Goal: Complete application form

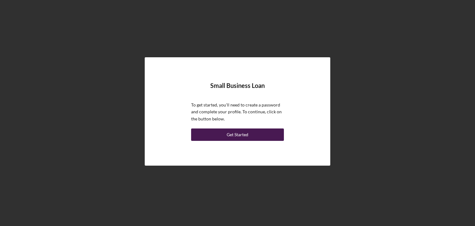
click at [259, 137] on button "Get Started" at bounding box center [237, 134] width 93 height 12
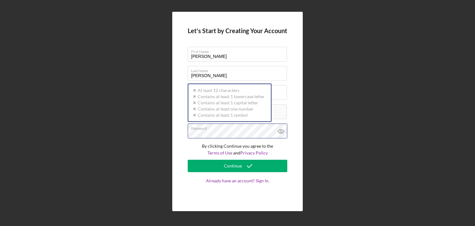
click at [150, 133] on div "Let's Start by Creating Your Account First Name [PERSON_NAME] Last Name [PERSON…" at bounding box center [237, 111] width 469 height 223
click at [209, 129] on div "Password Icon/icon-validation-no At least 12 characters Icon/icon-validation-no…" at bounding box center [238, 130] width 100 height 15
click at [214, 125] on div "Password Icon/icon-validation-no At least 12 characters Icon/icon-validation-no…" at bounding box center [238, 130] width 100 height 15
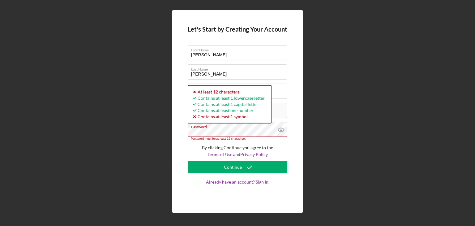
click at [157, 133] on div "Let's Start by Creating Your Account First Name [PERSON_NAME] Last Name [PERSON…" at bounding box center [237, 111] width 469 height 223
click at [281, 128] on icon at bounding box center [280, 129] width 15 height 15
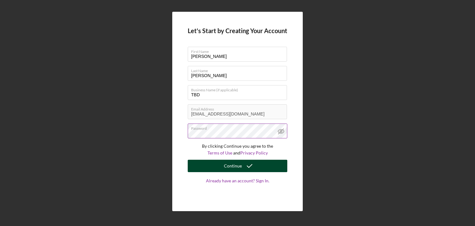
click at [232, 167] on div "Continue" at bounding box center [233, 166] width 18 height 12
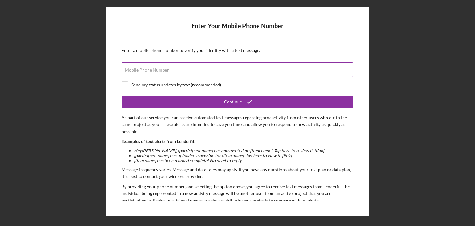
click at [151, 69] on label "Mobile Phone Number" at bounding box center [147, 69] width 44 height 5
click at [151, 69] on input "Mobile Phone Number" at bounding box center [238, 69] width 232 height 15
type input "[PHONE_NUMBER]"
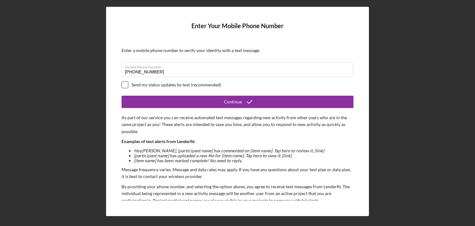
click at [123, 85] on input "checkbox" at bounding box center [125, 85] width 6 height 6
checkbox input "true"
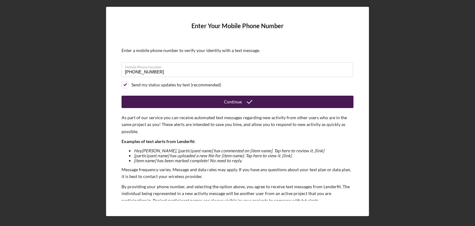
click at [238, 104] on div "Continue" at bounding box center [233, 102] width 18 height 12
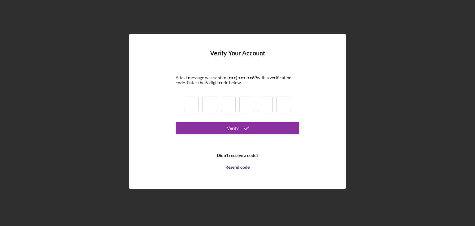
click at [193, 104] on input at bounding box center [191, 103] width 15 height 15
type input "4"
type input "7"
type input "3"
type input "6"
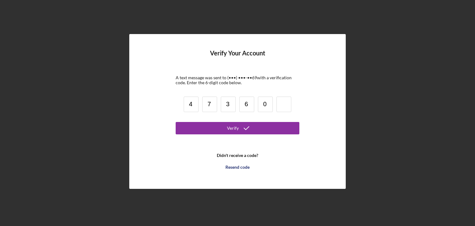
type input "0"
click at [227, 104] on input "3" at bounding box center [228, 103] width 15 height 15
drag, startPoint x: 227, startPoint y: 104, endPoint x: 237, endPoint y: 107, distance: 9.9
click at [237, 107] on div "4 7 3 6 0" at bounding box center [237, 105] width 111 height 21
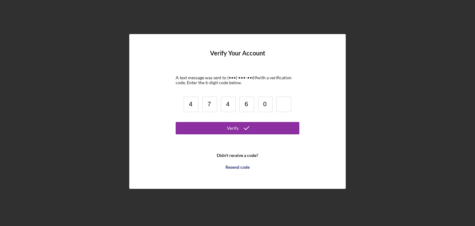
type input "4"
drag, startPoint x: 244, startPoint y: 103, endPoint x: 256, endPoint y: 105, distance: 12.3
click at [256, 105] on div "4 7 4 6 0" at bounding box center [237, 105] width 111 height 21
type input "3"
drag, startPoint x: 263, startPoint y: 103, endPoint x: 272, endPoint y: 103, distance: 9.3
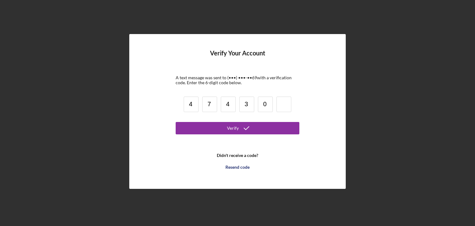
click at [272, 103] on input "0" at bounding box center [265, 103] width 15 height 15
type input "6"
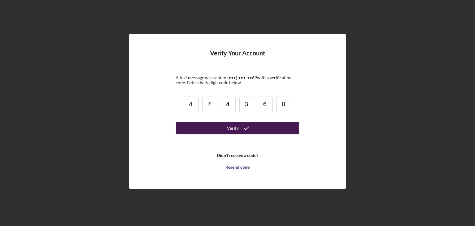
type input "0"
click at [263, 127] on button "Verify" at bounding box center [238, 128] width 124 height 12
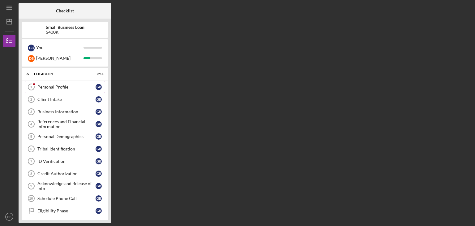
click at [51, 86] on div "Personal Profile" at bounding box center [66, 86] width 58 height 5
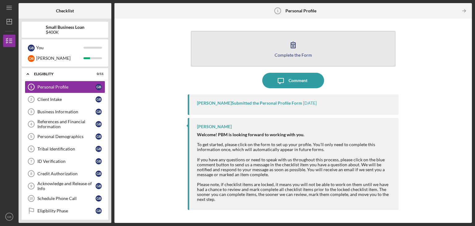
click at [303, 62] on button "Complete the Form Form" at bounding box center [293, 49] width 205 height 36
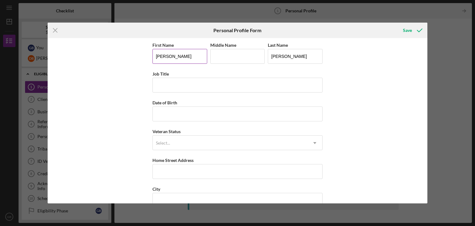
click at [171, 58] on input "[PERSON_NAME]" at bounding box center [179, 56] width 55 height 15
type input "[PERSON_NAME]"
click at [169, 85] on input "Job Title" at bounding box center [237, 85] width 170 height 15
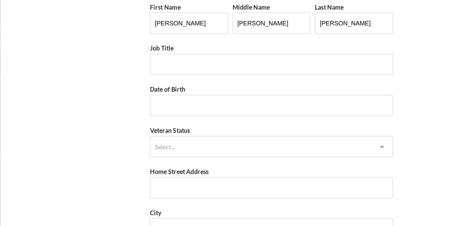
click at [158, 133] on div "Veteran Status Select... Icon/Dropdown Arrow" at bounding box center [237, 138] width 170 height 23
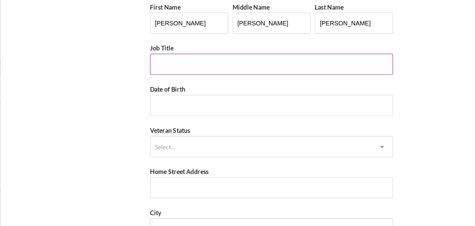
click at [187, 83] on input "Job Title" at bounding box center [237, 85] width 170 height 15
drag, startPoint x: 187, startPoint y: 83, endPoint x: 159, endPoint y: 53, distance: 41.6
click at [159, 53] on div "First Name [PERSON_NAME] Middle Name [PERSON_NAME] Last Name [PERSON_NAME] Job …" at bounding box center [237, 156] width 170 height 230
click at [199, 85] on input "Customer Design" at bounding box center [237, 85] width 170 height 15
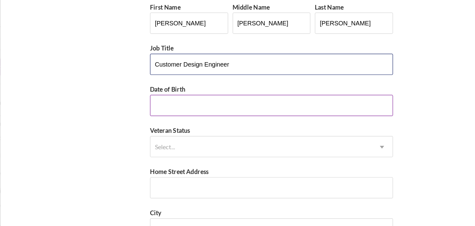
type input "Customer Design Engineer"
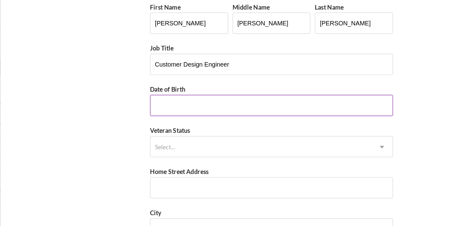
click at [175, 112] on input "Date of Birth" at bounding box center [237, 113] width 170 height 15
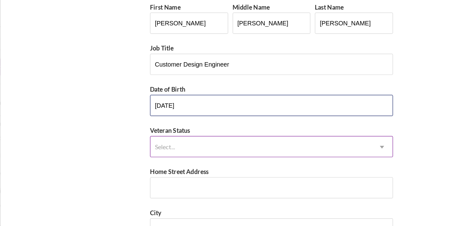
type input "[DATE]"
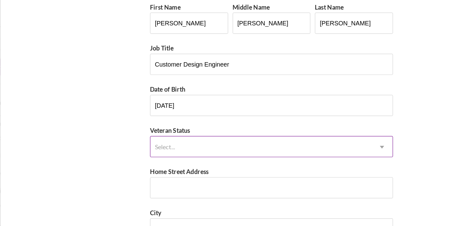
click at [187, 142] on div "Select..." at bounding box center [230, 143] width 155 height 14
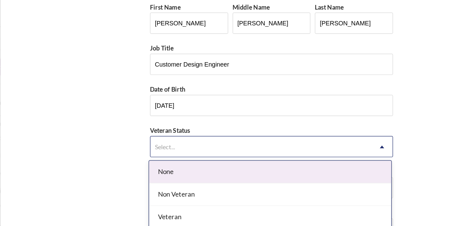
click at [178, 166] on div "None" at bounding box center [236, 160] width 169 height 16
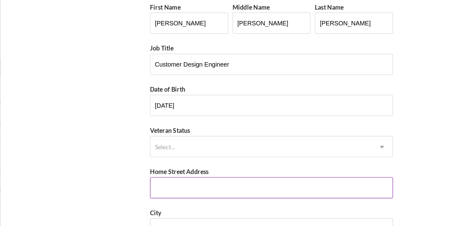
click at [172, 175] on input "Home Street Address" at bounding box center [237, 171] width 170 height 15
type input "214 N"
